Goal: Navigation & Orientation: Find specific page/section

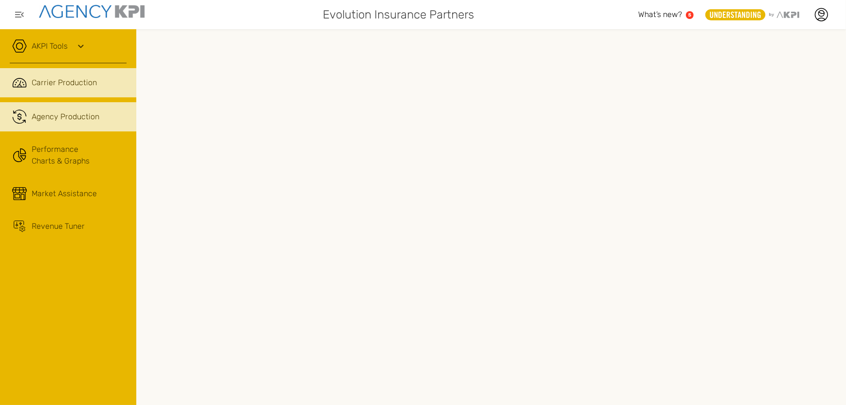
click at [63, 113] on span "Agency Production" at bounding box center [66, 117] width 68 height 12
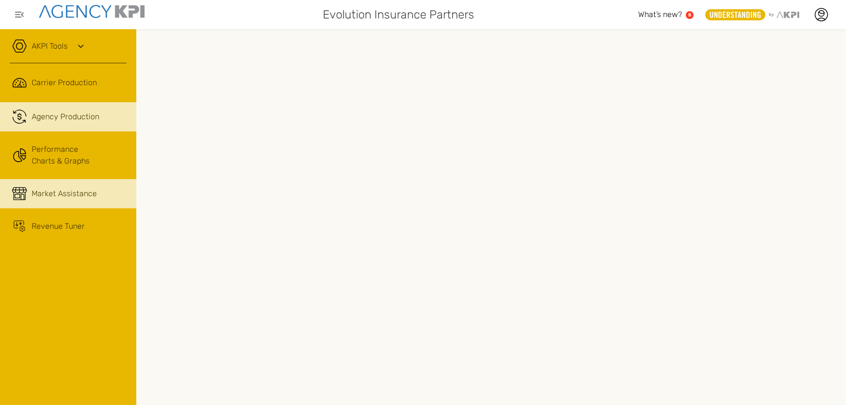
click at [50, 189] on span "Market Assistance" at bounding box center [64, 194] width 65 height 12
